Goal: Information Seeking & Learning: Learn about a topic

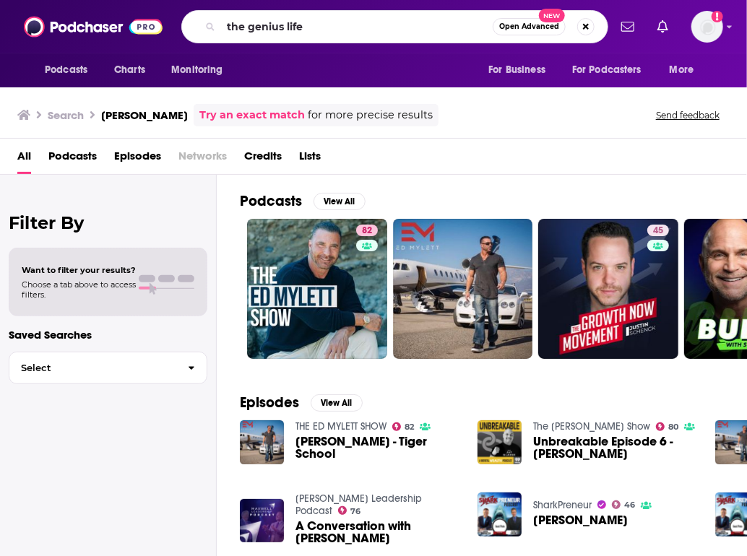
type input "the genius life"
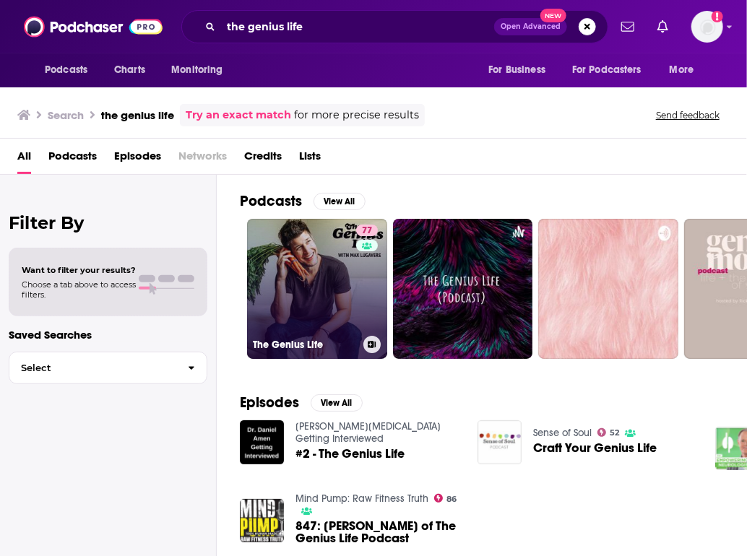
click at [334, 326] on link "77 The Genius Life" at bounding box center [317, 289] width 140 height 140
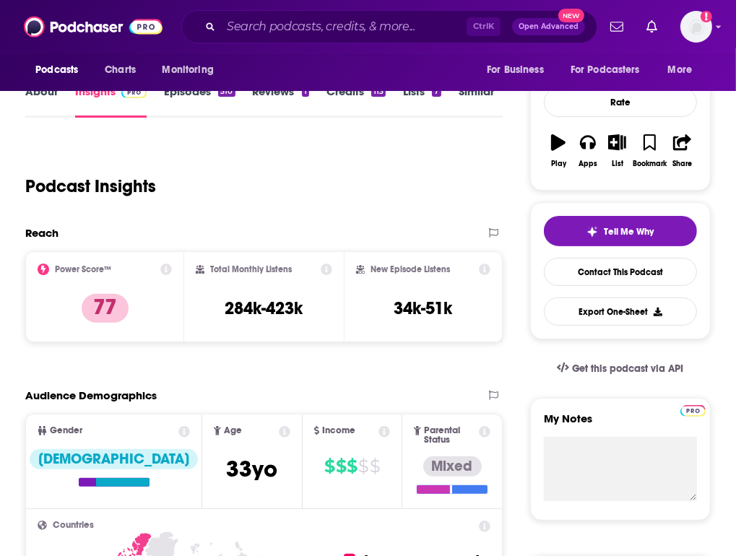
scroll to position [178, 0]
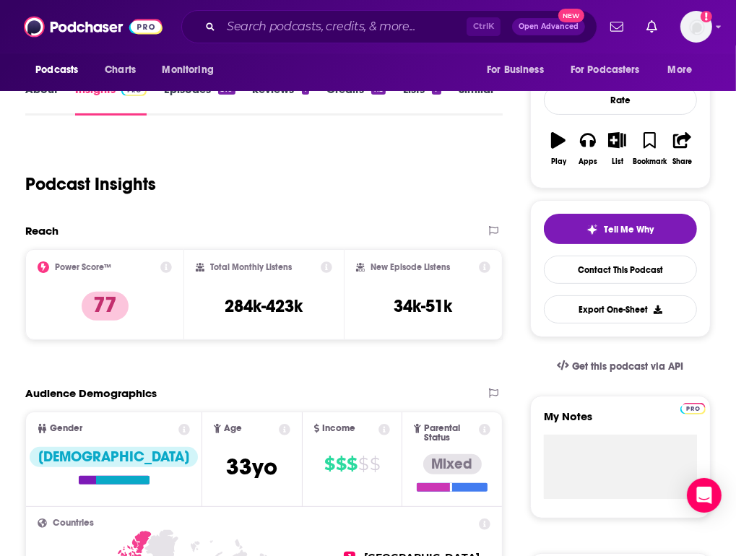
click at [71, 184] on div "Podcast Insights" at bounding box center [258, 176] width 466 height 74
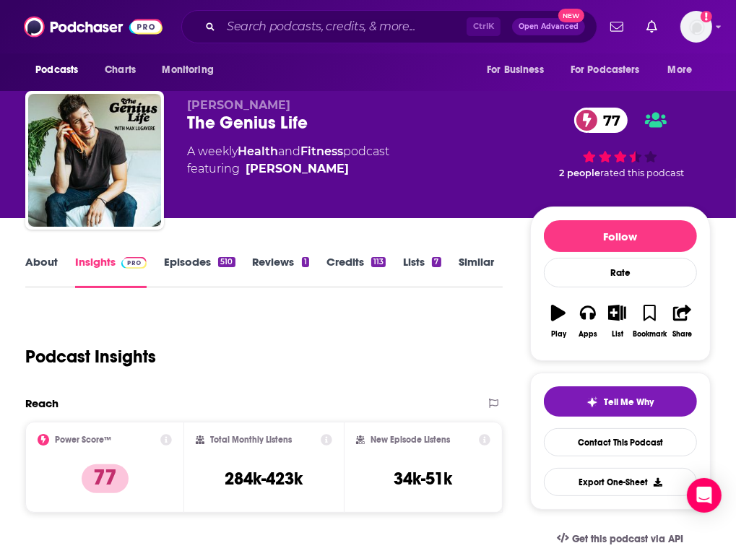
scroll to position [0, 0]
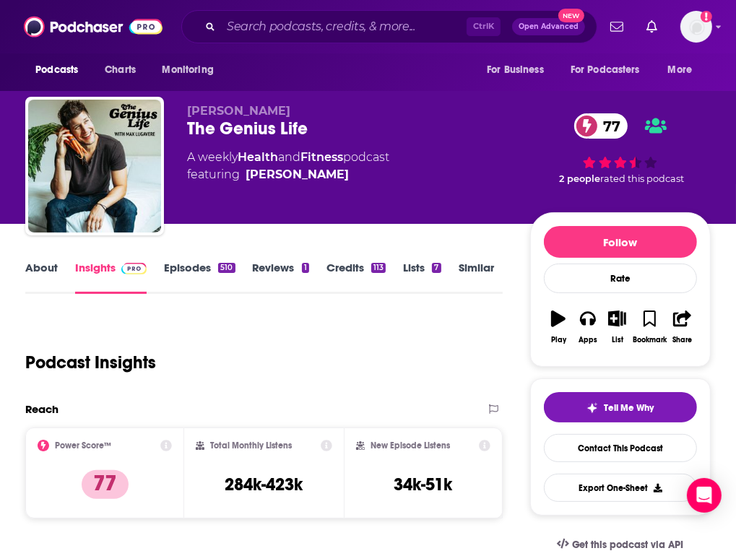
click at [58, 289] on link "About" at bounding box center [41, 277] width 33 height 33
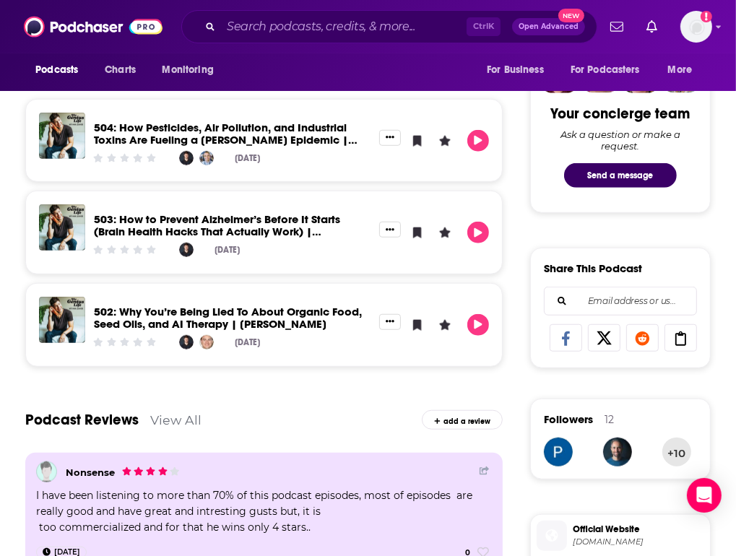
scroll to position [495, 0]
